Goal: Navigation & Orientation: Find specific page/section

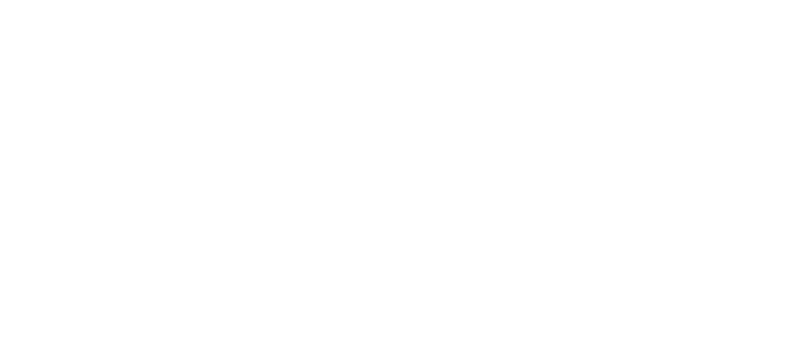
select select "*"
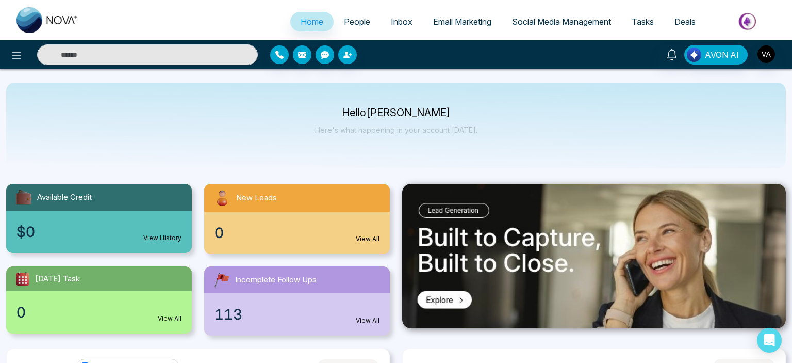
click at [349, 20] on span "People" at bounding box center [357, 22] width 26 height 10
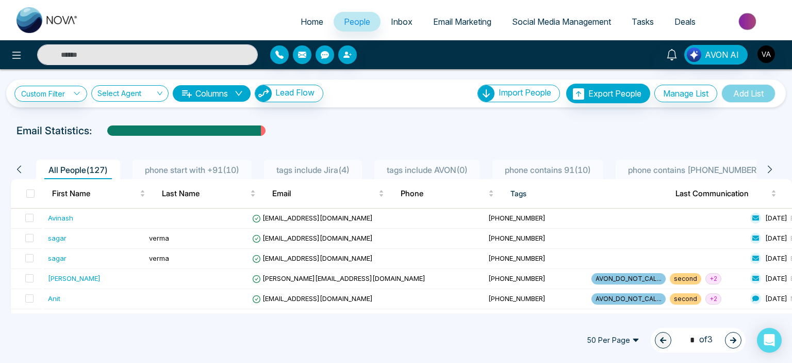
click at [400, 24] on span "Inbox" at bounding box center [402, 22] width 22 height 10
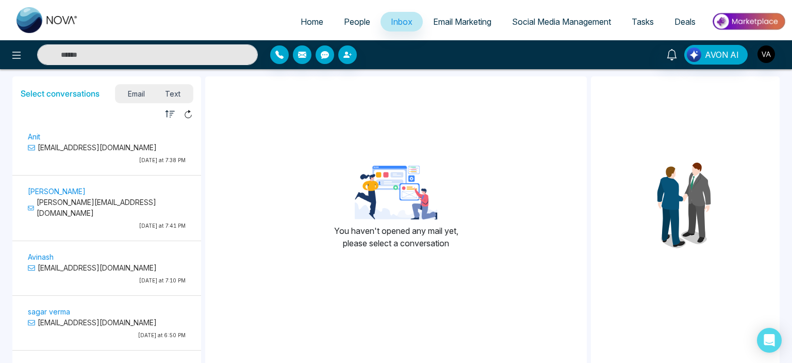
click at [451, 16] on link "Email Marketing" at bounding box center [462, 22] width 79 height 20
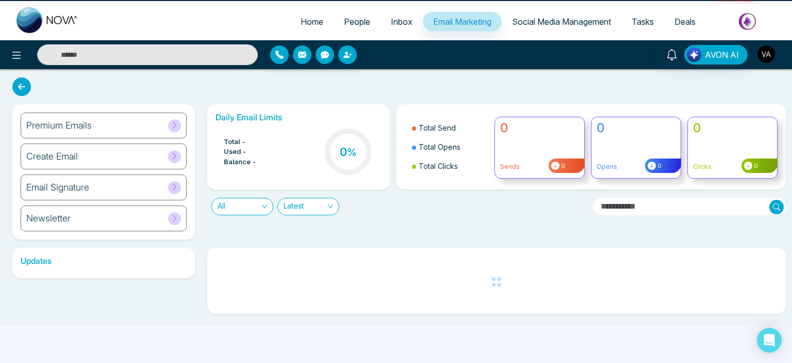
click at [764, 59] on img "button" at bounding box center [767, 54] width 18 height 18
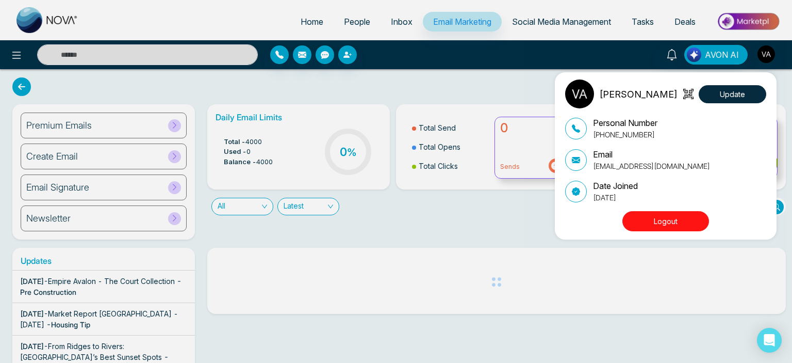
click at [637, 223] on button "Logout" at bounding box center [666, 221] width 87 height 20
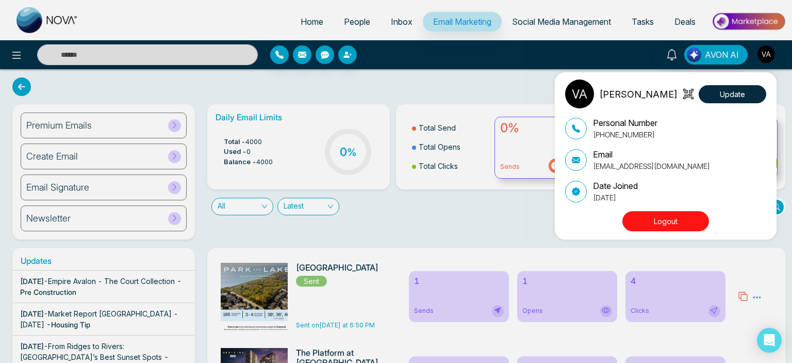
click at [637, 219] on button "Logout" at bounding box center [666, 221] width 87 height 20
click at [523, 221] on div "Vijay Admin Update Personal Number +918975542824 Email vijay@mmnovatech.com Dat…" at bounding box center [396, 181] width 792 height 363
